Goal: Task Accomplishment & Management: Use online tool/utility

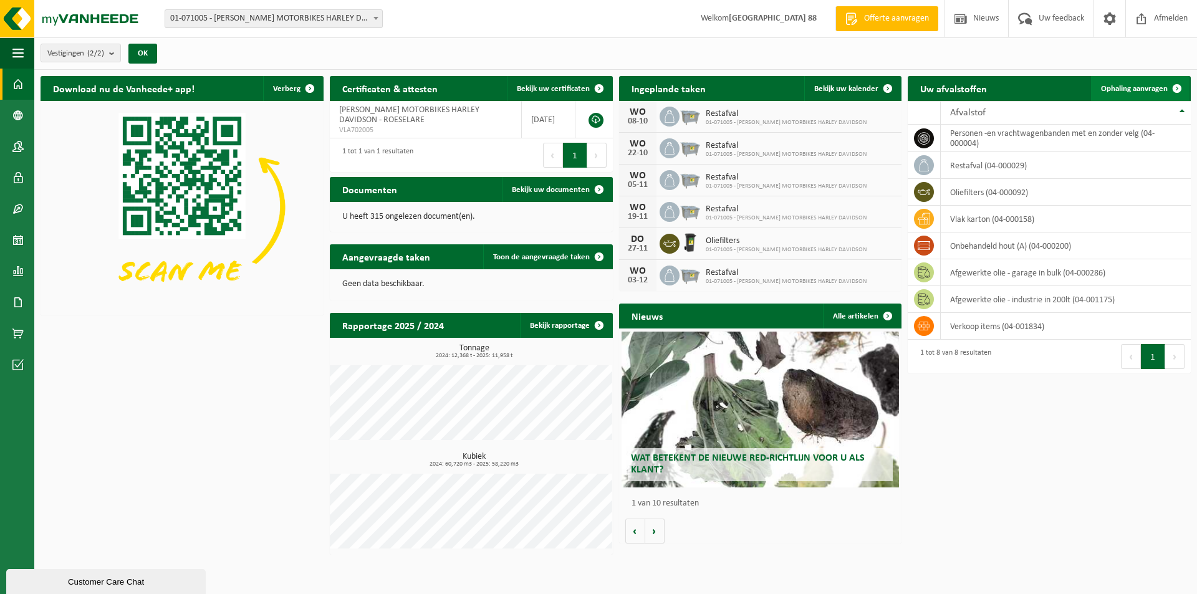
click at [1159, 90] on span "Ophaling aanvragen" at bounding box center [1134, 89] width 67 height 8
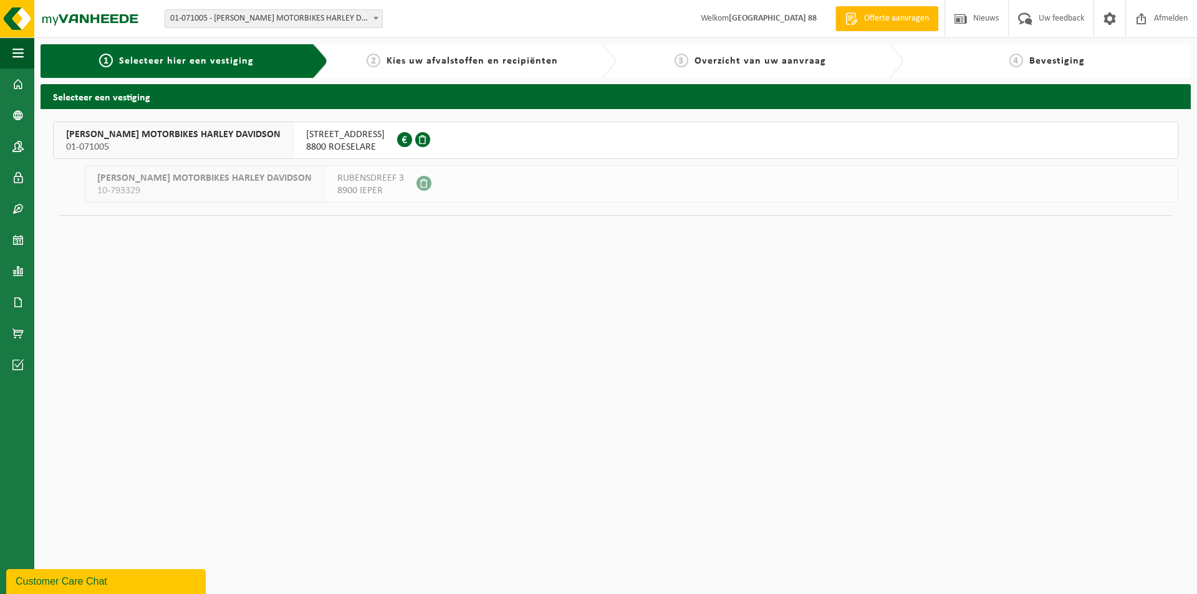
click at [191, 123] on div "WEST-FLANDERS MOTORBIKES HARLEY DAVIDSON 01-071005" at bounding box center [174, 140] width 240 height 36
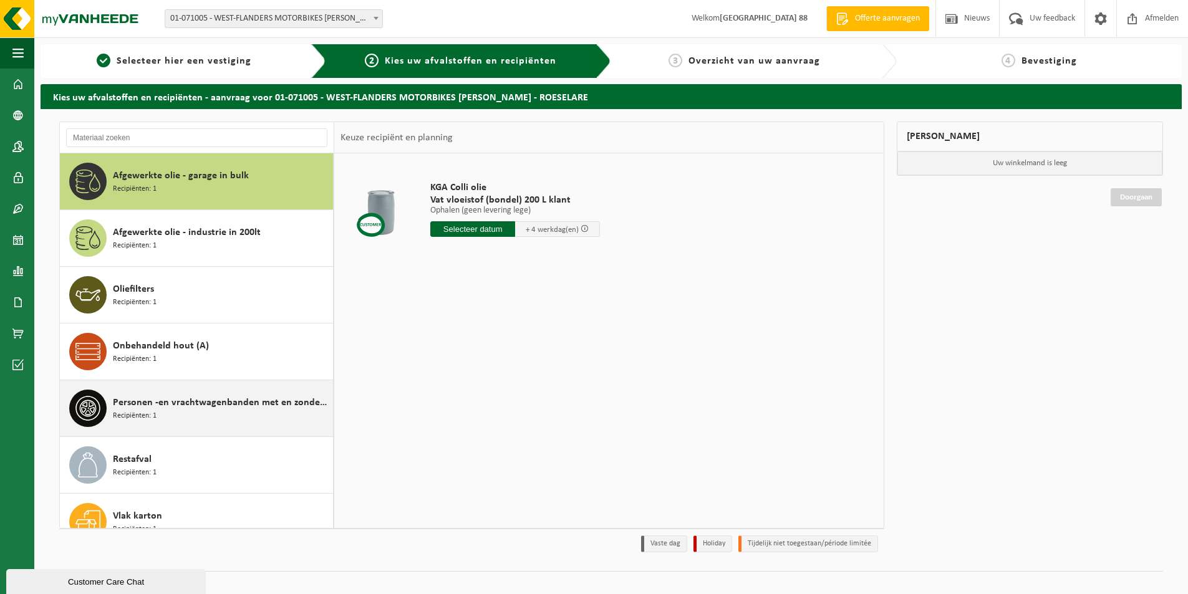
scroll to position [22, 0]
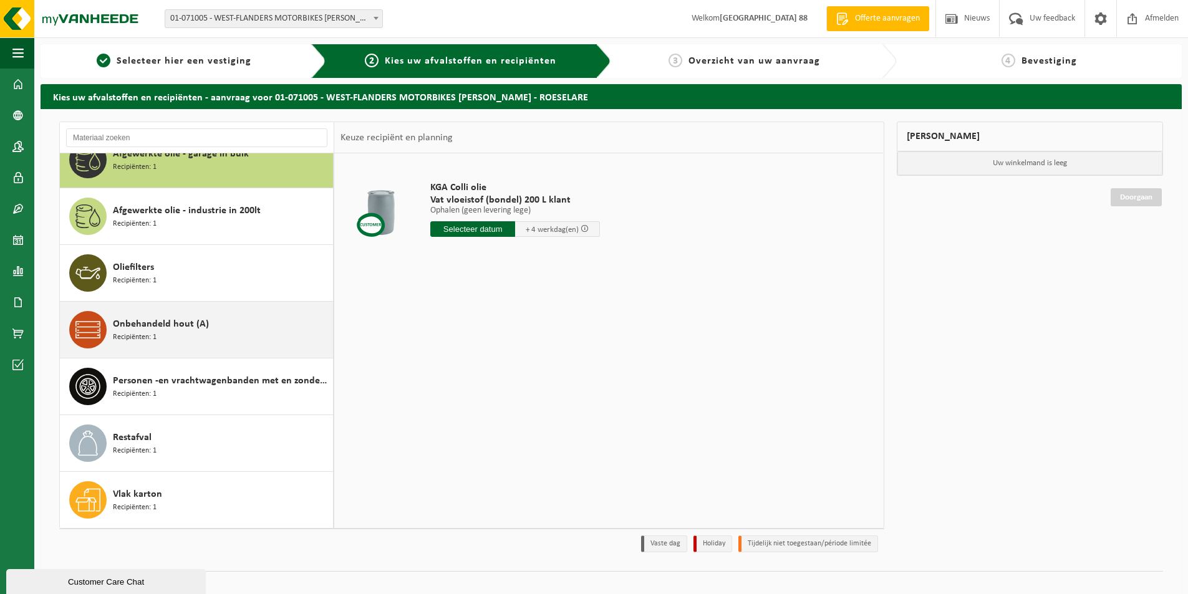
click at [181, 322] on span "Onbehandeld hout (A)" at bounding box center [161, 324] width 96 height 15
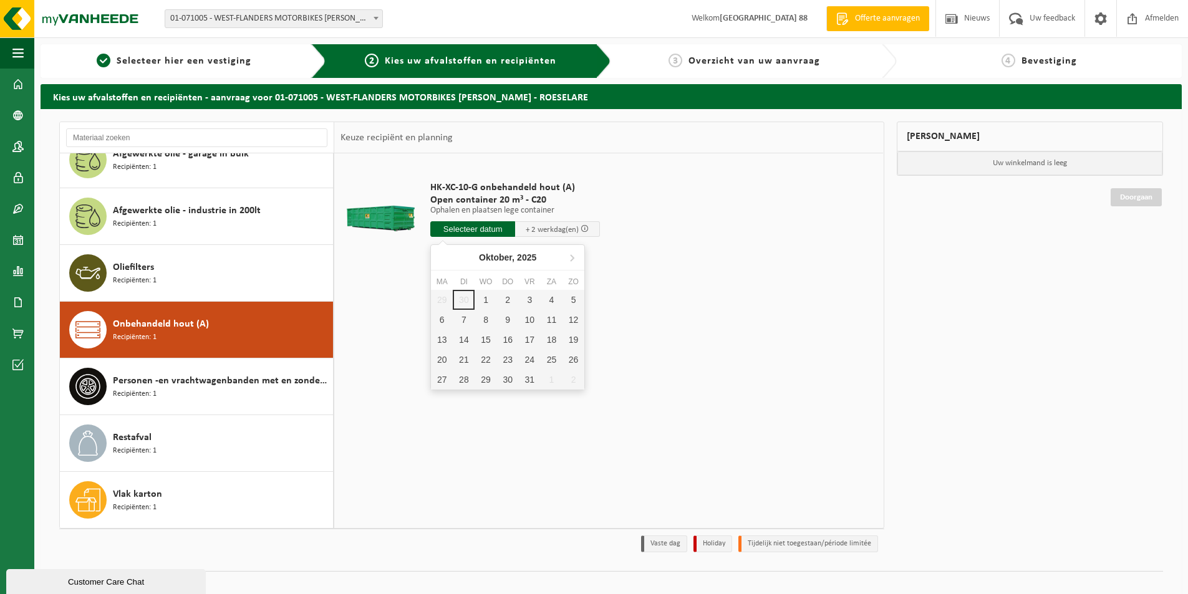
click at [483, 226] on input "text" at bounding box center [472, 229] width 85 height 16
click at [487, 297] on div "1" at bounding box center [485, 300] width 22 height 20
type input "Van 2025-10-01"
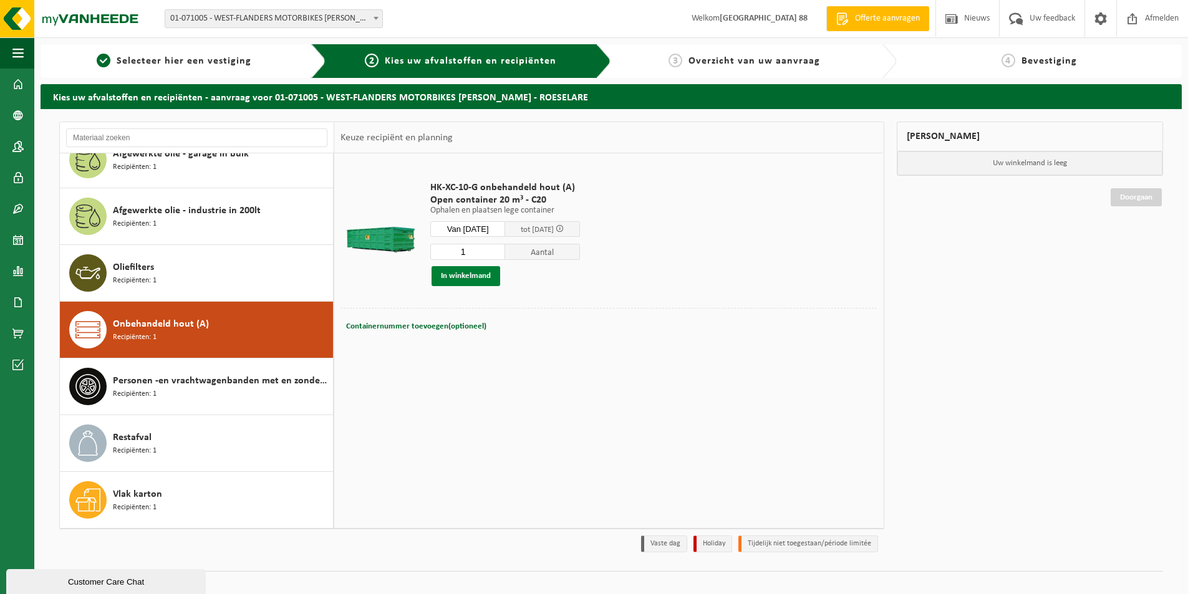
click at [437, 273] on button "In winkelmand" at bounding box center [465, 276] width 69 height 20
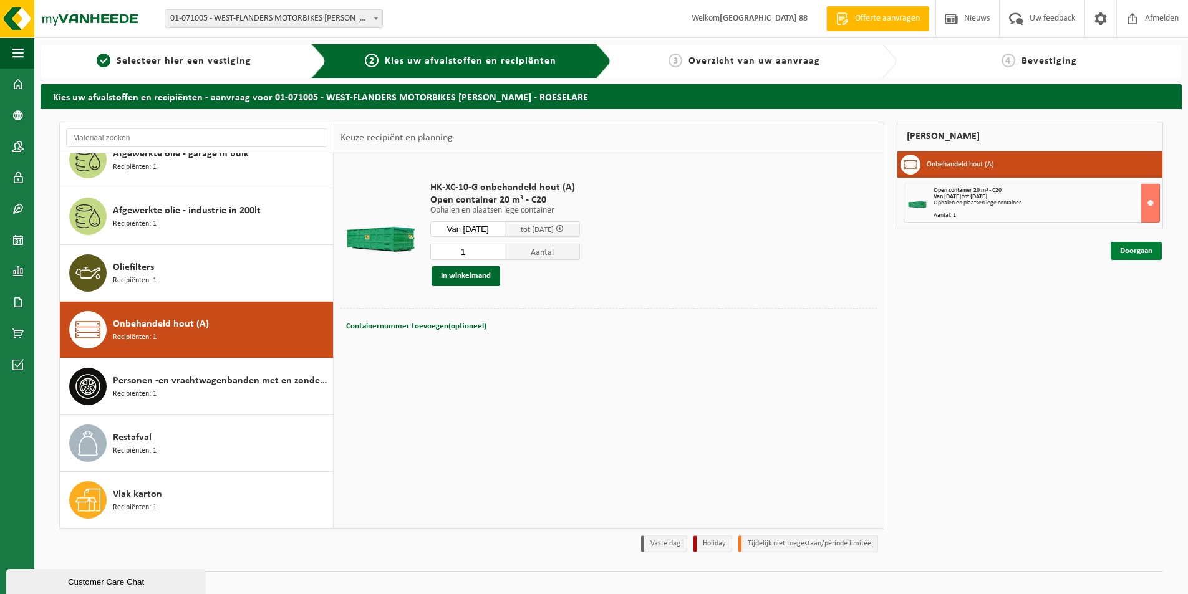
click at [1141, 251] on link "Doorgaan" at bounding box center [1135, 251] width 51 height 18
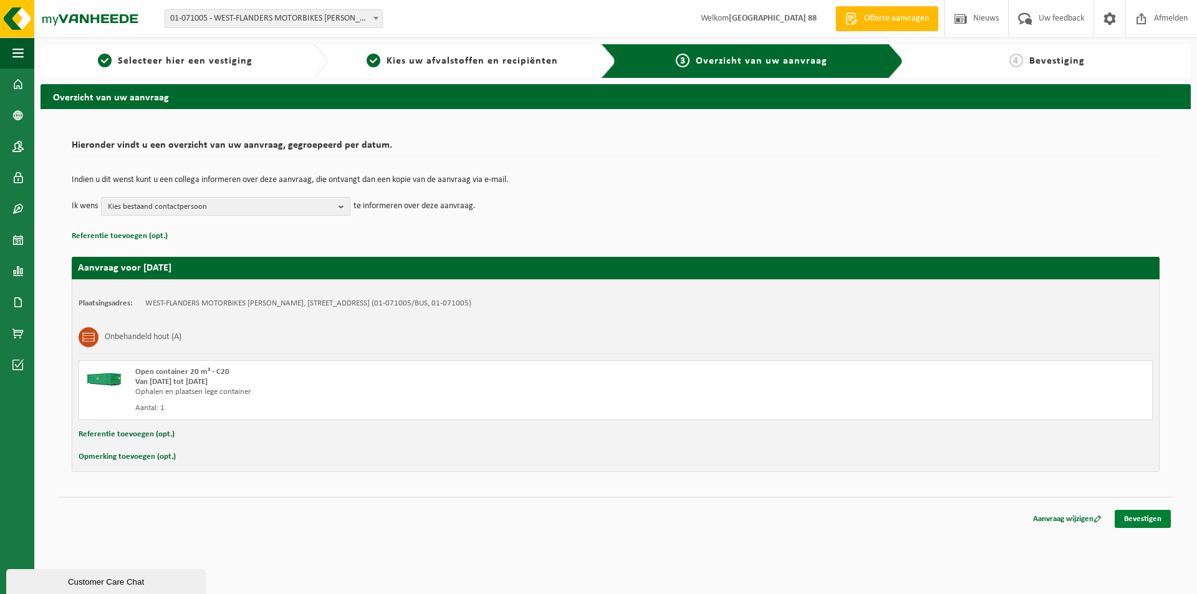
click at [1150, 519] on link "Bevestigen" at bounding box center [1143, 519] width 56 height 18
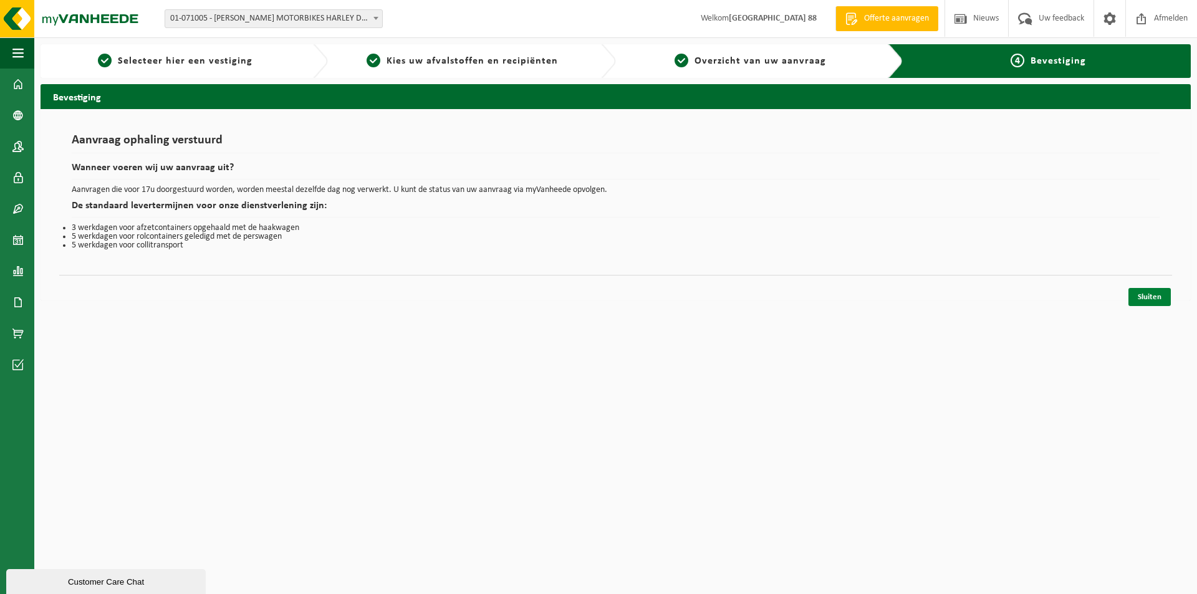
click at [1148, 302] on link "Sluiten" at bounding box center [1149, 297] width 42 height 18
